Goal: Find specific page/section: Find specific page/section

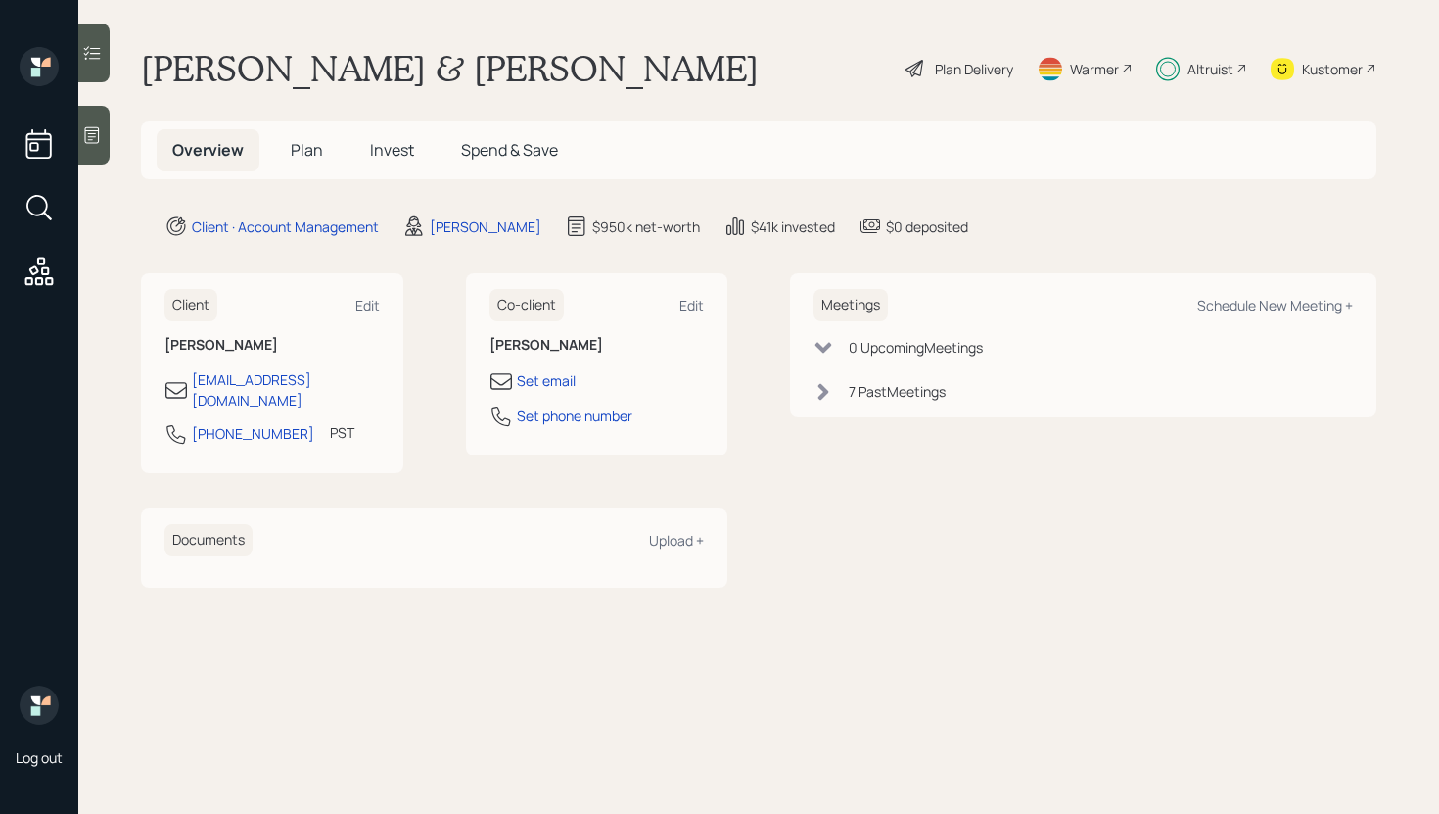
click at [99, 64] on div at bounding box center [93, 52] width 31 height 59
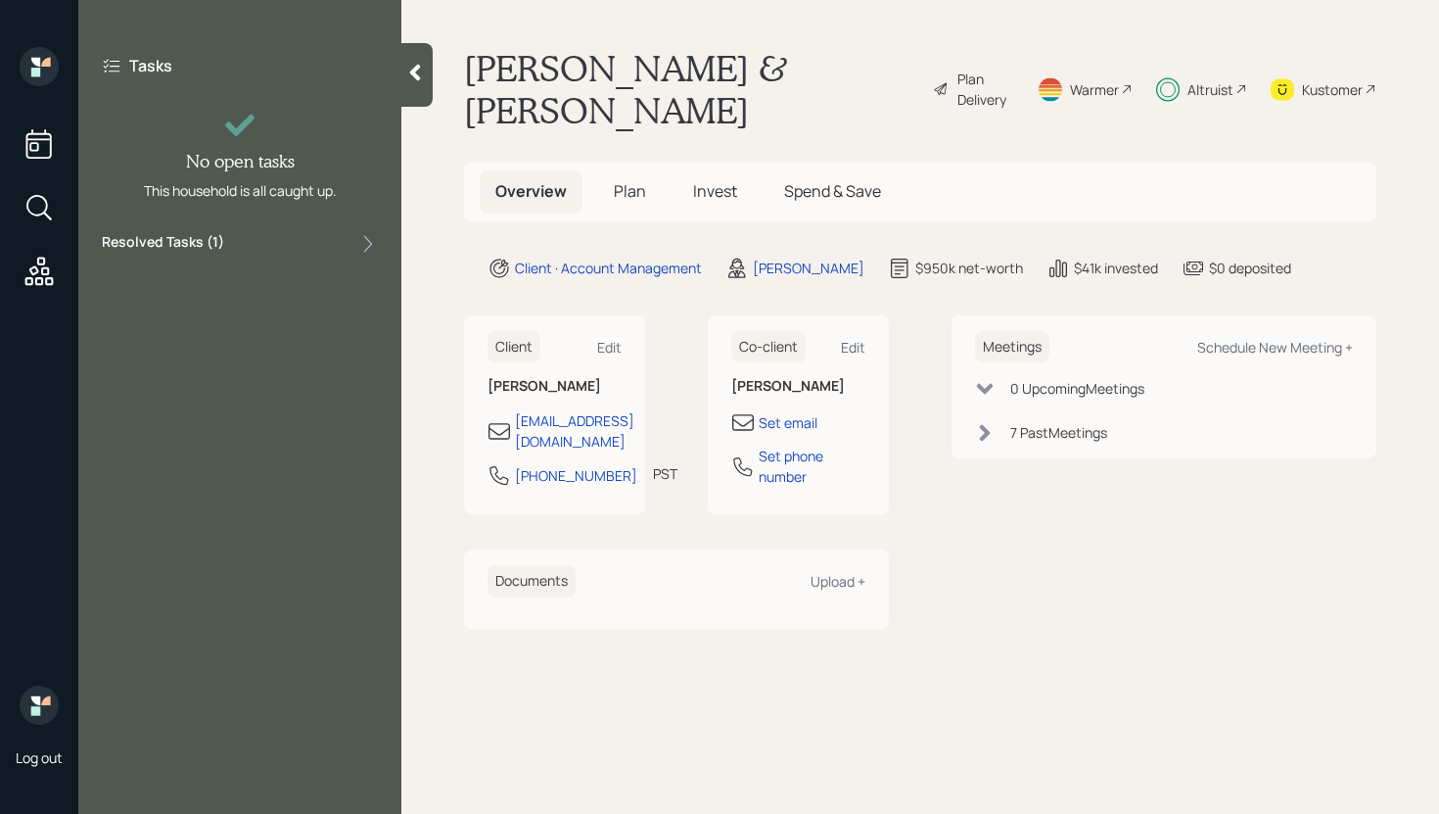
click at [258, 228] on div "Tasks No open tasks This household is all caught up. Resolved Tasks ( 1 )" at bounding box center [239, 155] width 323 height 216
click at [259, 238] on div "Resolved Tasks ( 1 )" at bounding box center [240, 243] width 276 height 23
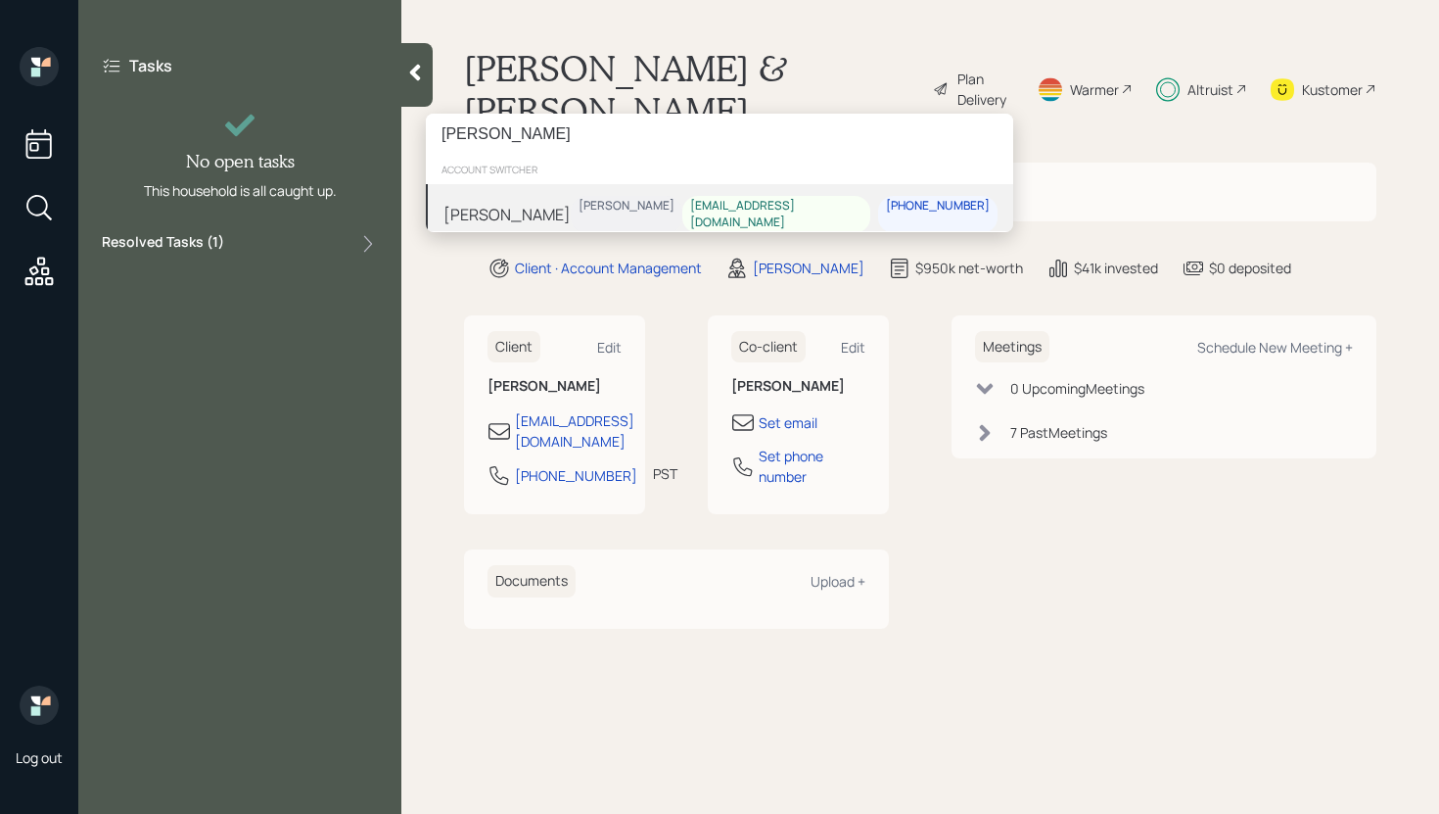
type input "[PERSON_NAME]"
click at [577, 203] on div "[PERSON_NAME] [PERSON_NAME] [EMAIL_ADDRESS][DOMAIN_NAME] [PHONE_NUMBER]" at bounding box center [719, 214] width 587 height 61
